Goal: Communication & Community: Ask a question

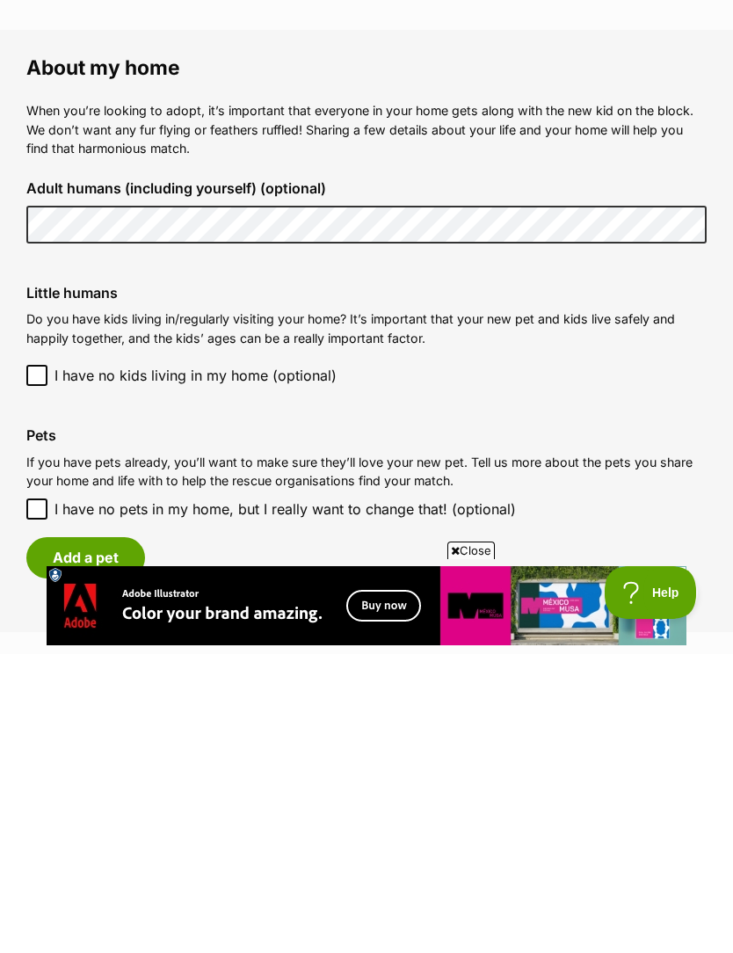
scroll to position [1301, 0]
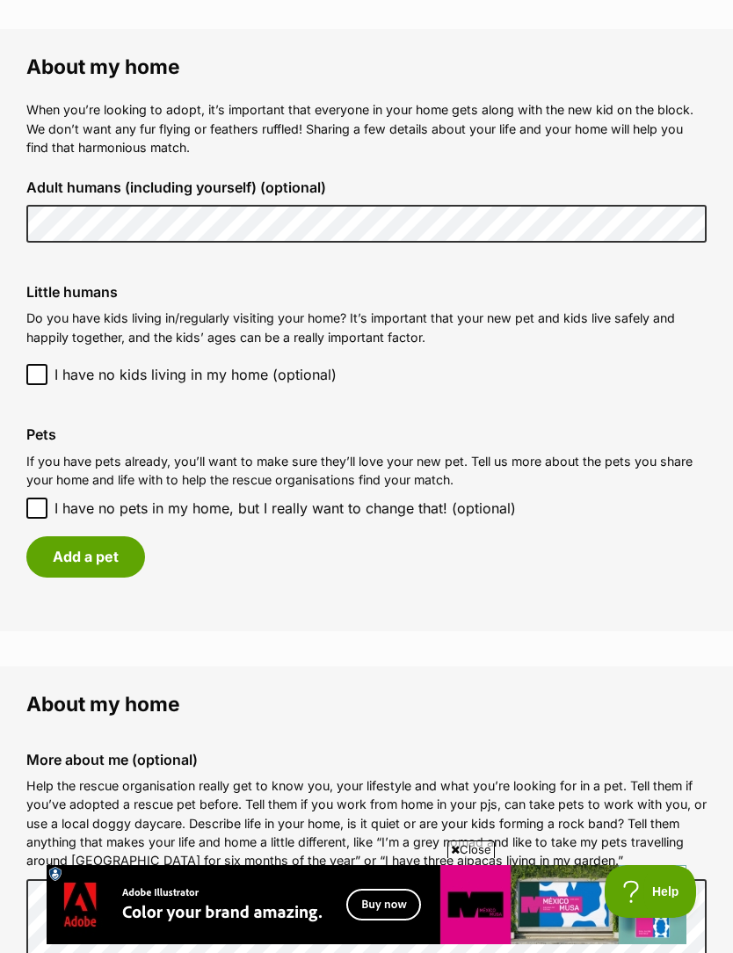
click at [45, 497] on input "I have no pets in my home, but I really want to change that! (optional)" at bounding box center [36, 507] width 21 height 21
checkbox input "true"
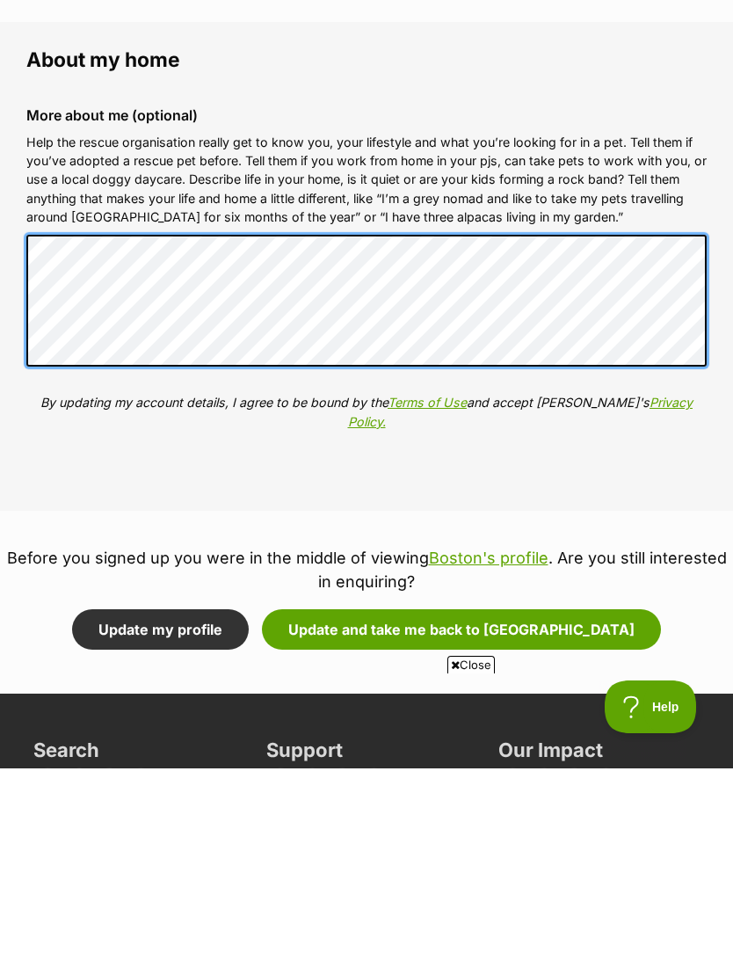
scroll to position [0, 0]
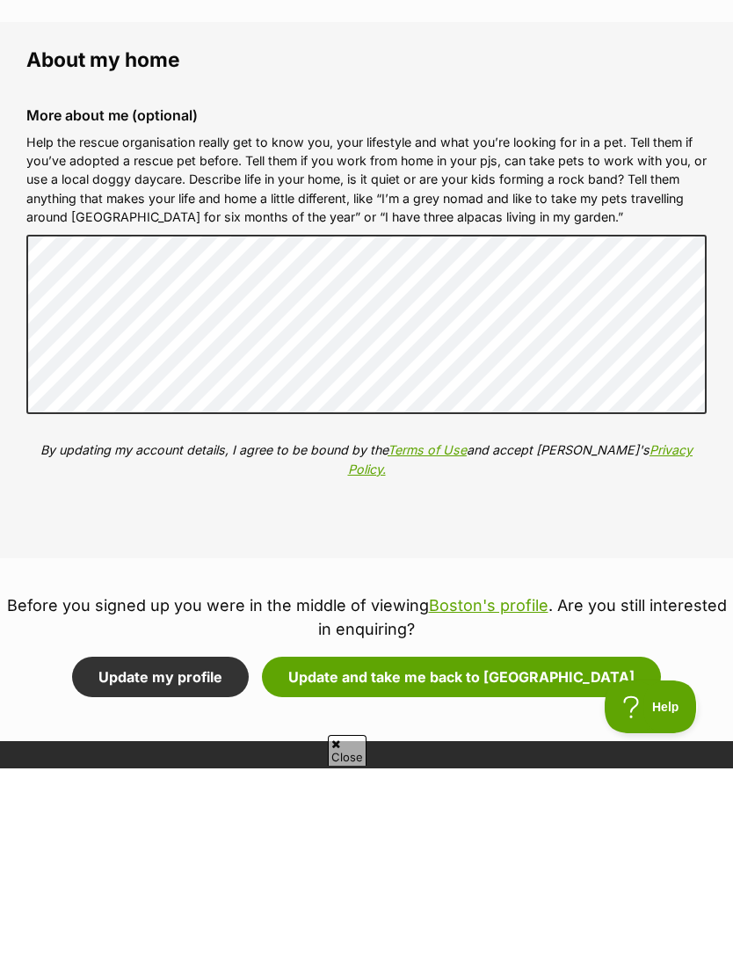
click at [503, 841] on button "Update and take me back to [GEOGRAPHIC_DATA]" at bounding box center [461, 861] width 399 height 40
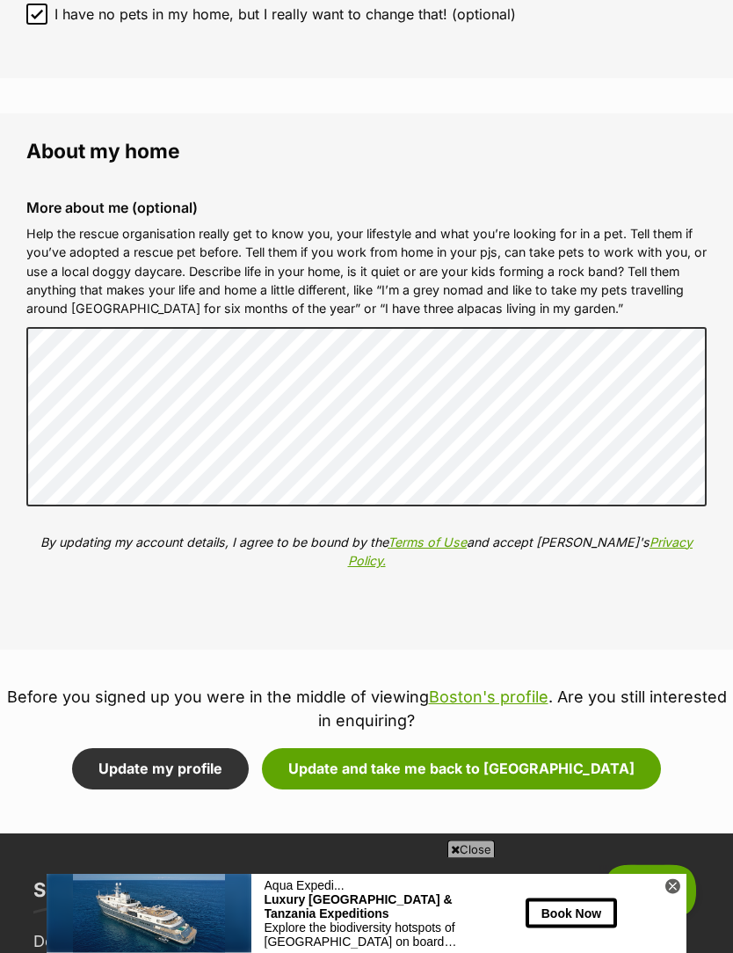
scroll to position [1825, 0]
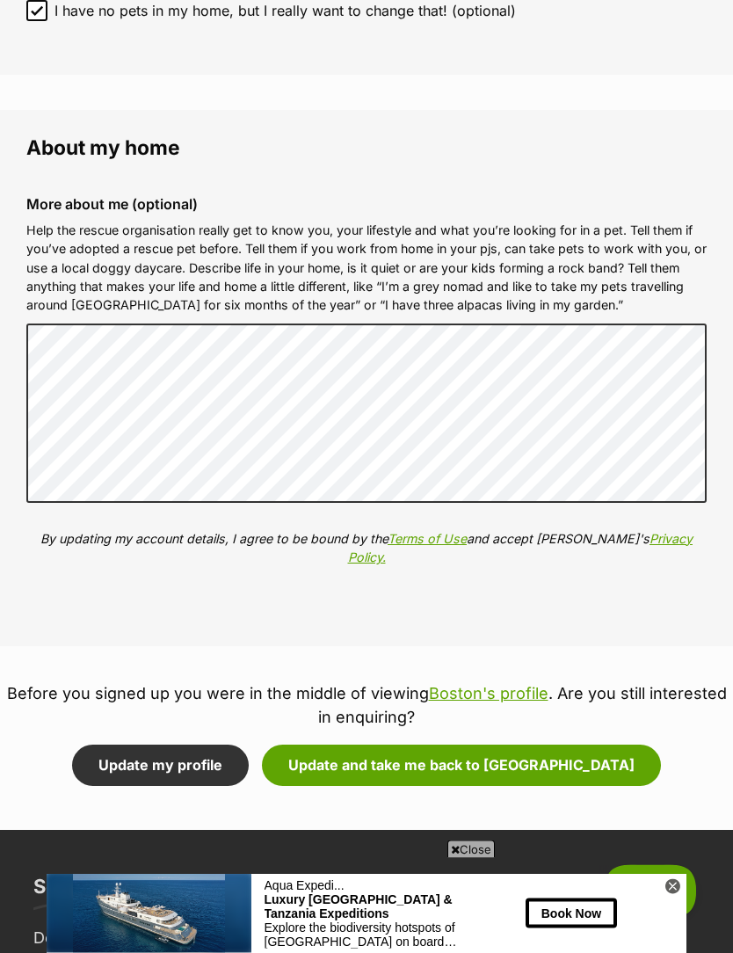
click at [506, 745] on button "Update and take me back to Boston" at bounding box center [461, 765] width 399 height 40
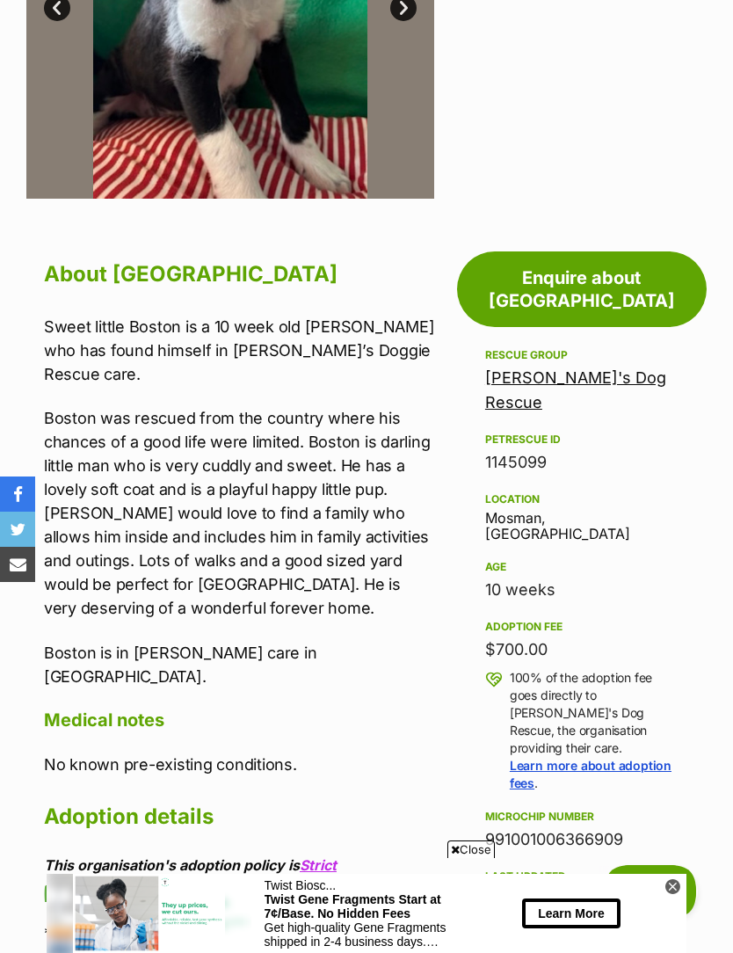
click at [607, 251] on link "Enquire about [GEOGRAPHIC_DATA]" at bounding box center [582, 289] width 250 height 76
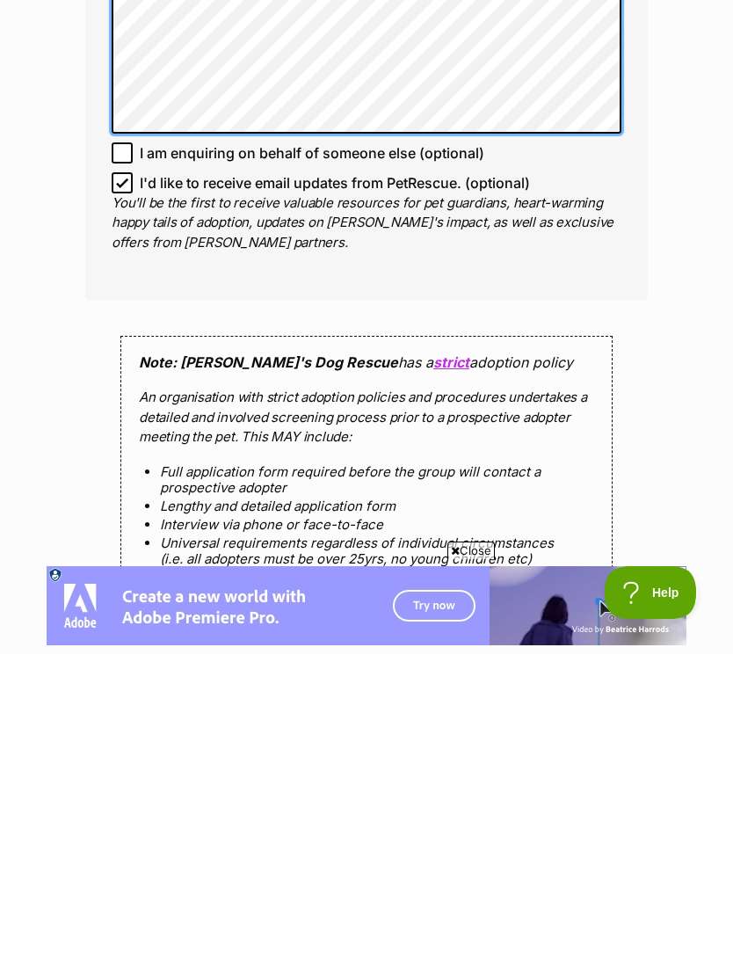
scroll to position [1342, 0]
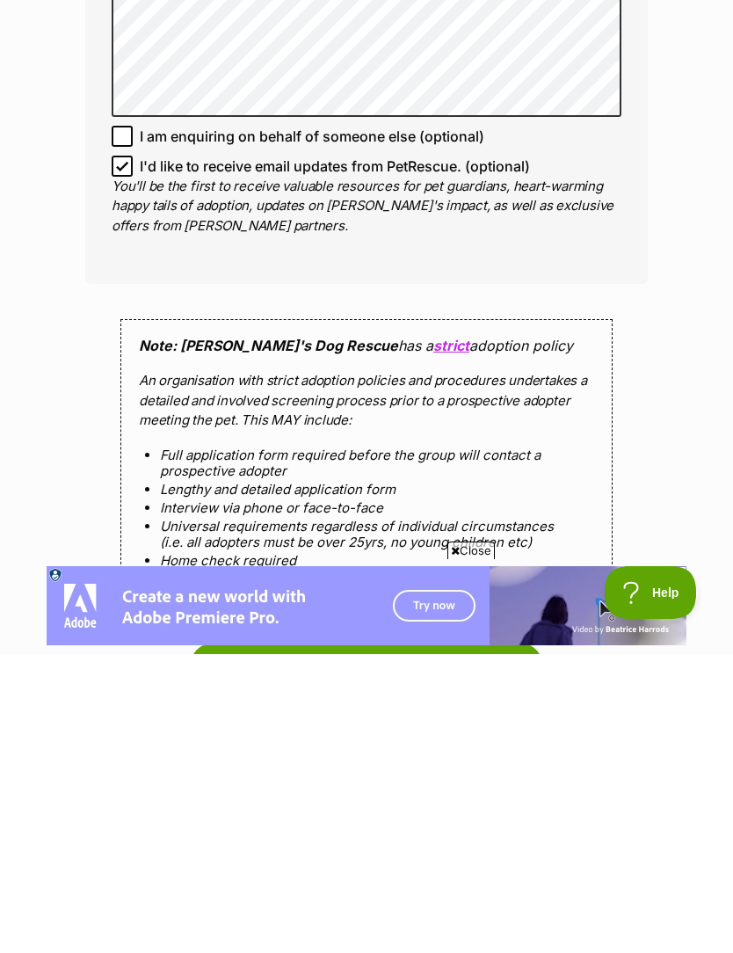
click at [389, 942] on input "Send enquiry" at bounding box center [367, 962] width 352 height 40
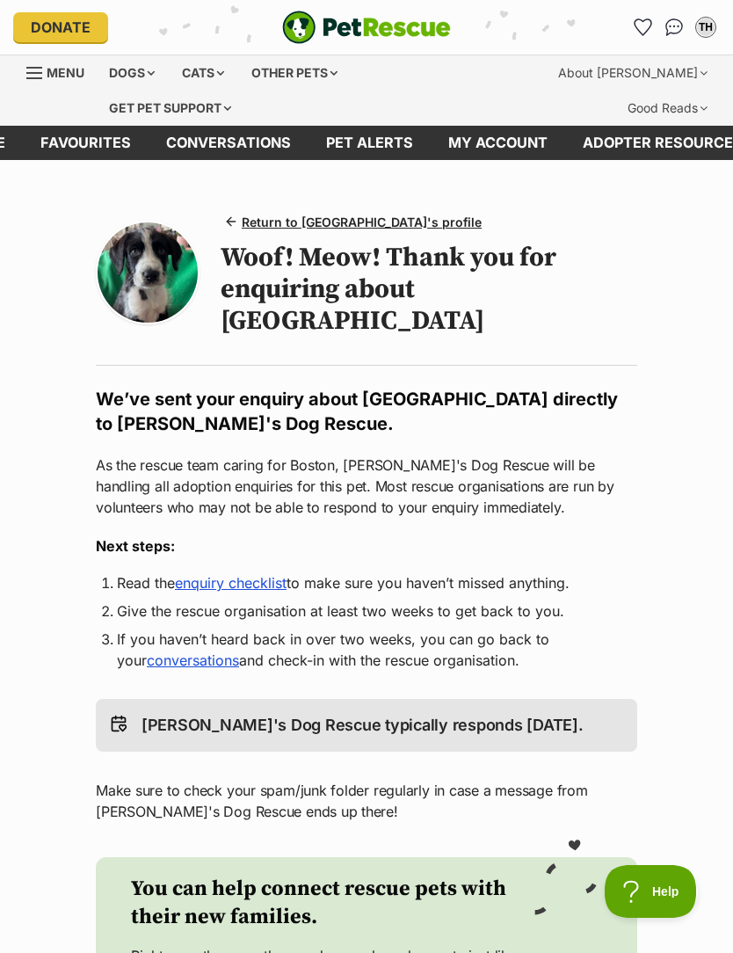
click at [286, 574] on link "enquiry checklist" at bounding box center [231, 583] width 112 height 18
